Goal: Task Accomplishment & Management: Manage account settings

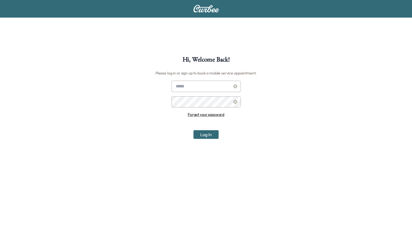
click at [208, 88] on input "text" at bounding box center [205, 86] width 69 height 11
click at [212, 114] on link "Forgot your password" at bounding box center [206, 114] width 37 height 5
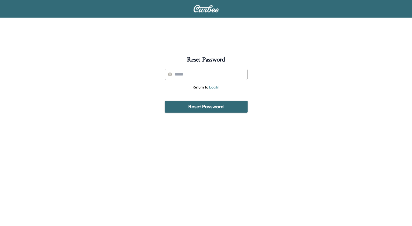
click at [212, 76] on input "text" at bounding box center [206, 74] width 83 height 11
type input "**********"
click at [204, 106] on button "Reset Password" at bounding box center [206, 107] width 83 height 12
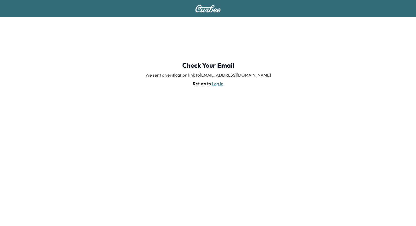
click at [216, 84] on link "Log In" at bounding box center [218, 83] width 12 height 5
